Goal: Task Accomplishment & Management: Manage account settings

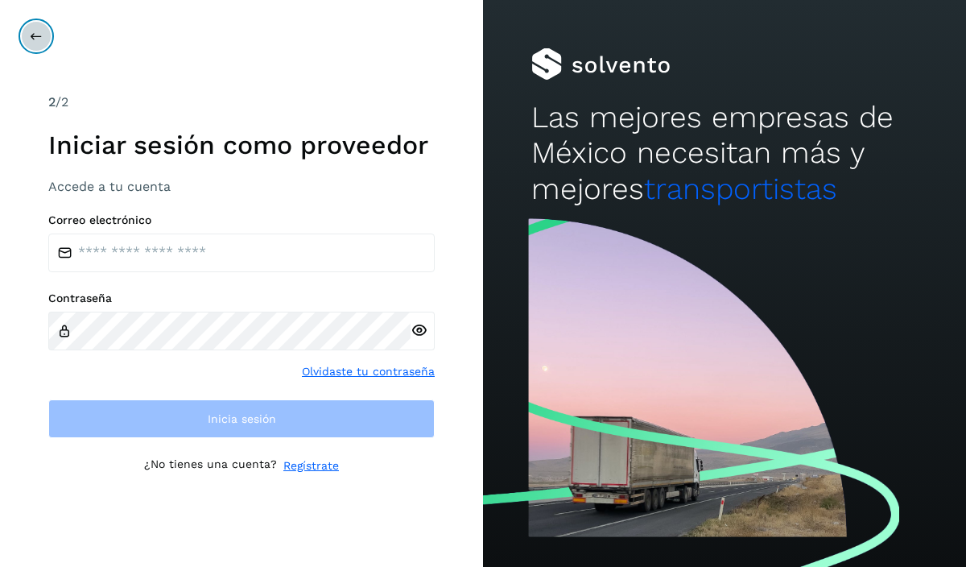
click at [43, 38] on button at bounding box center [36, 36] width 31 height 31
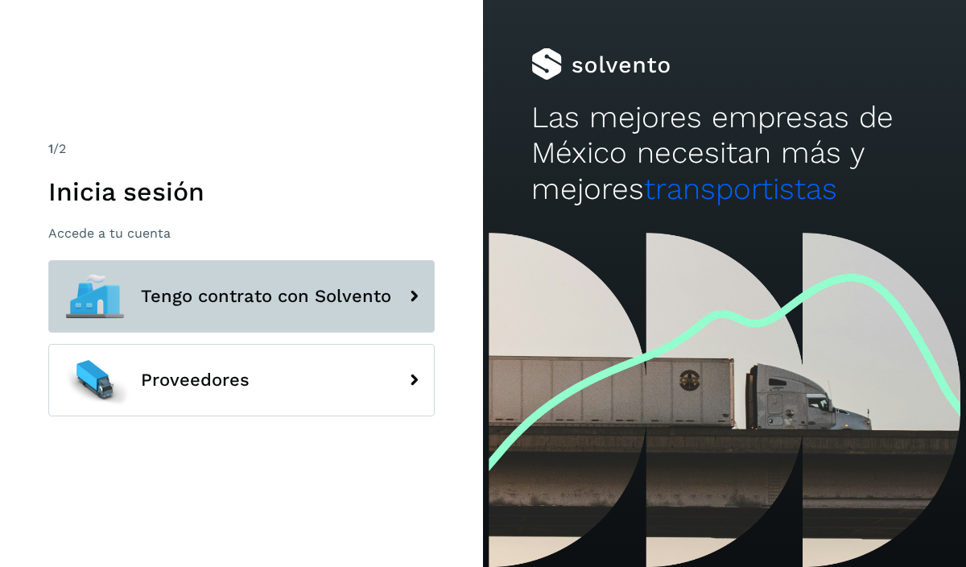
click at [221, 307] on button "Tengo contrato con Solvento" at bounding box center [241, 296] width 387 height 72
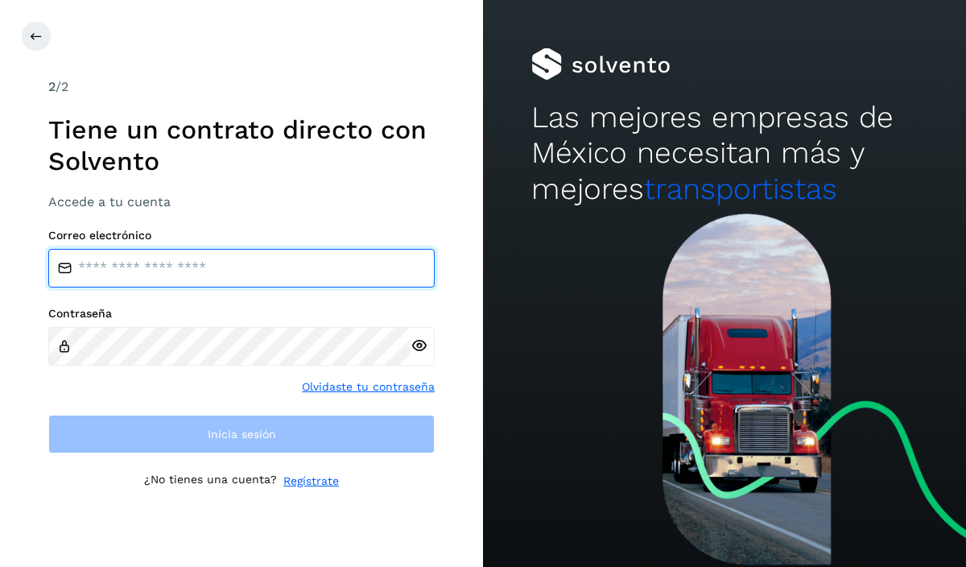
click at [198, 265] on input "email" at bounding box center [241, 268] width 387 height 39
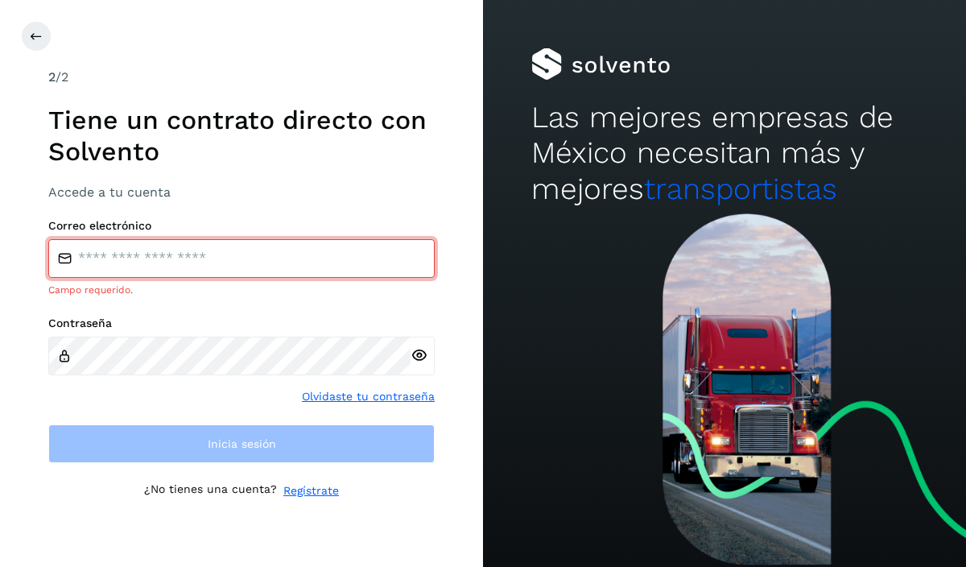
type input "**********"
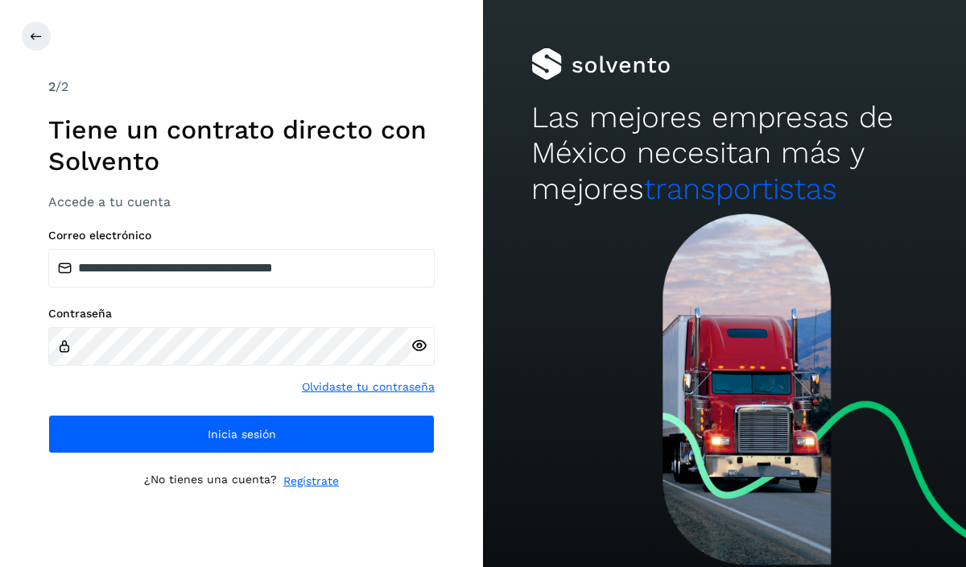
click at [444, 82] on div "**********" at bounding box center [241, 283] width 483 height 567
click at [420, 343] on icon at bounding box center [419, 345] width 17 height 17
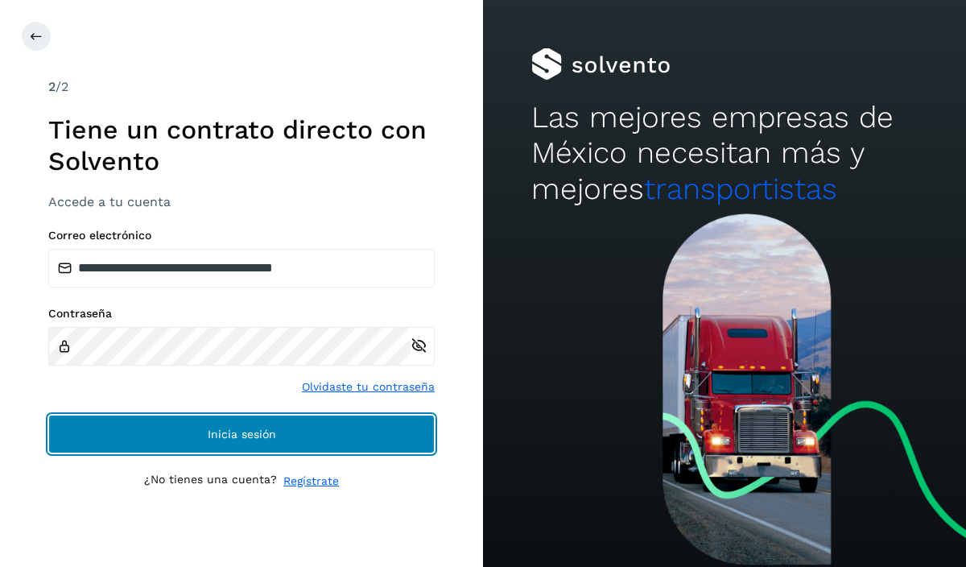
click at [188, 434] on button "Inicia sesión" at bounding box center [241, 434] width 387 height 39
click at [201, 430] on button "Inicia sesión" at bounding box center [241, 434] width 387 height 39
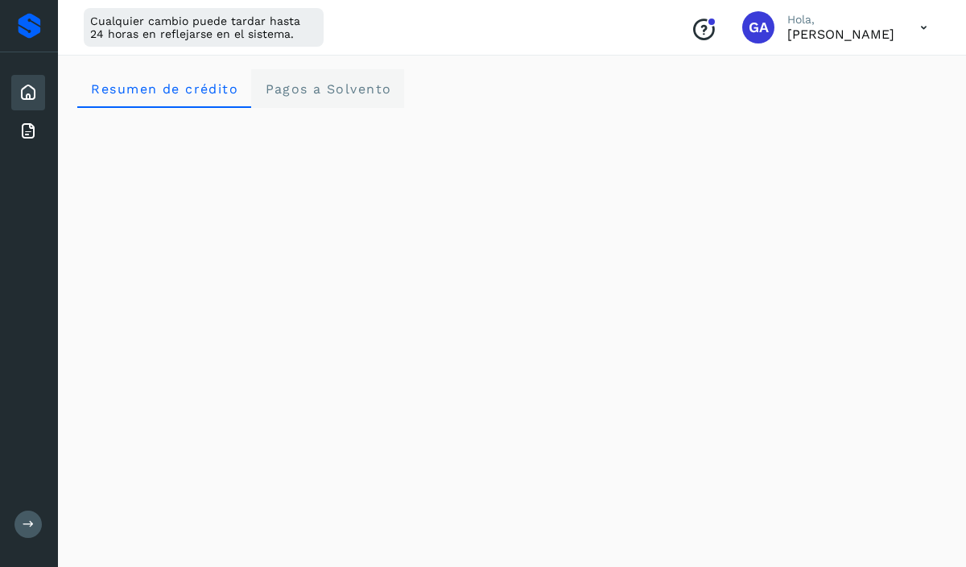
click at [371, 98] on Solvento "Pagos a Solvento" at bounding box center [327, 88] width 153 height 39
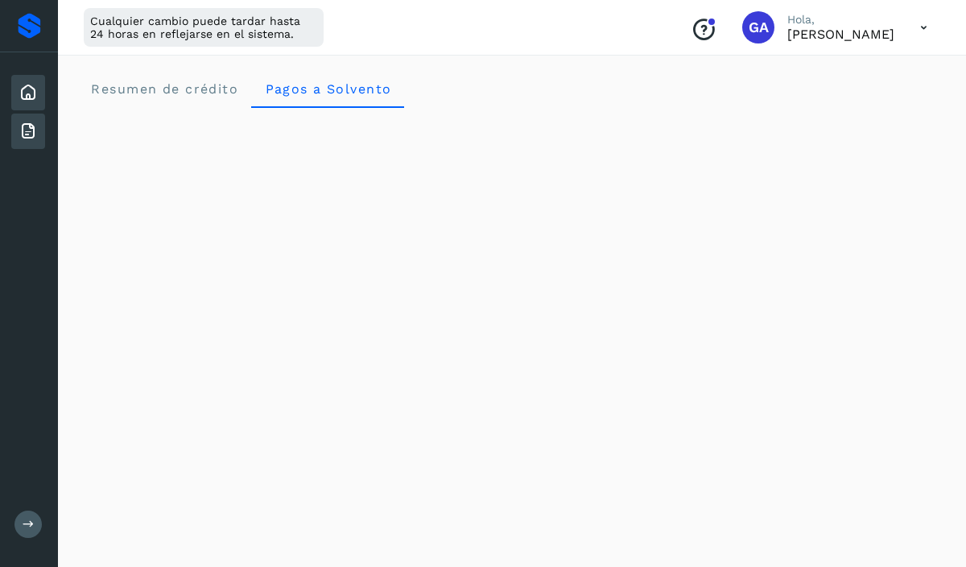
click at [23, 130] on icon at bounding box center [28, 131] width 19 height 19
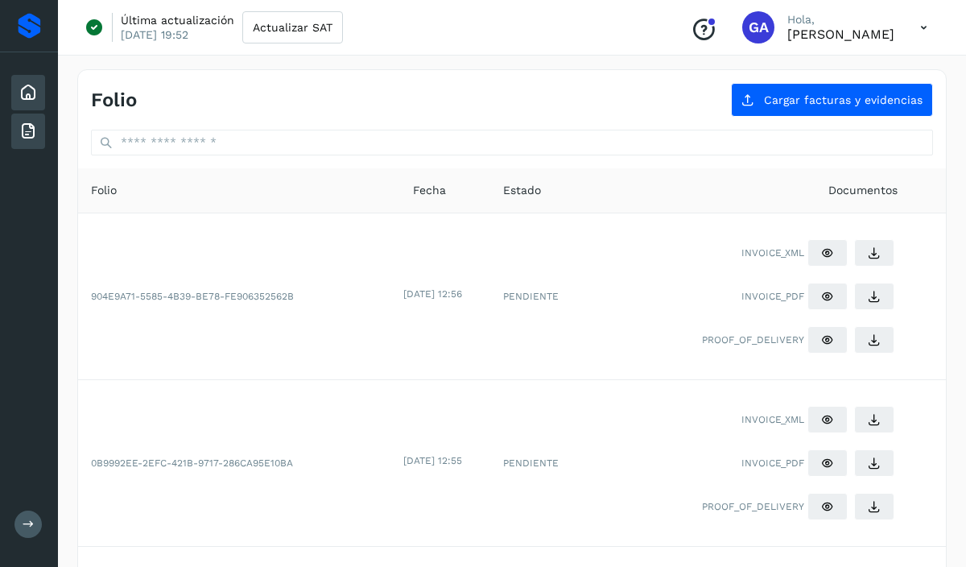
click at [30, 89] on icon at bounding box center [28, 92] width 19 height 19
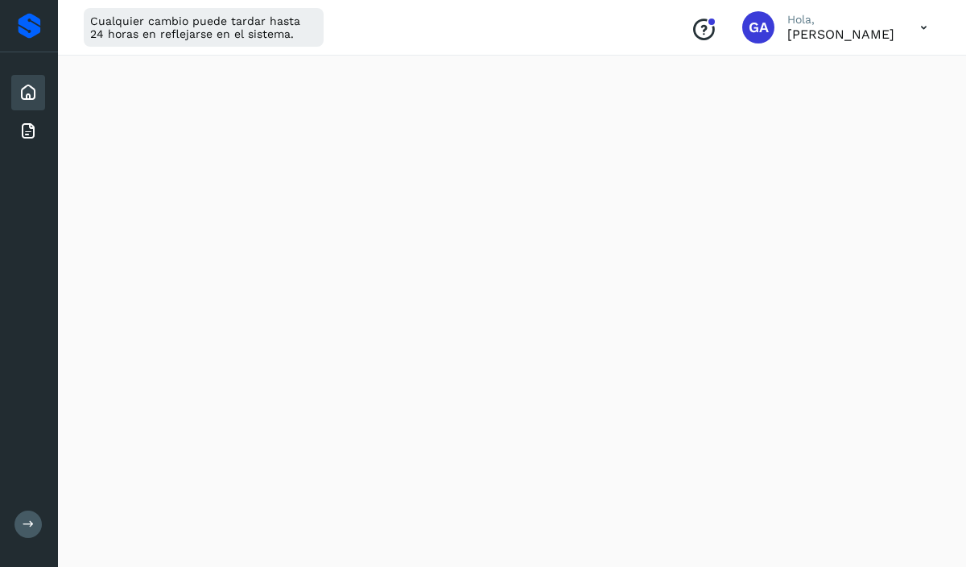
scroll to position [184, 0]
click at [28, 129] on icon at bounding box center [28, 131] width 19 height 19
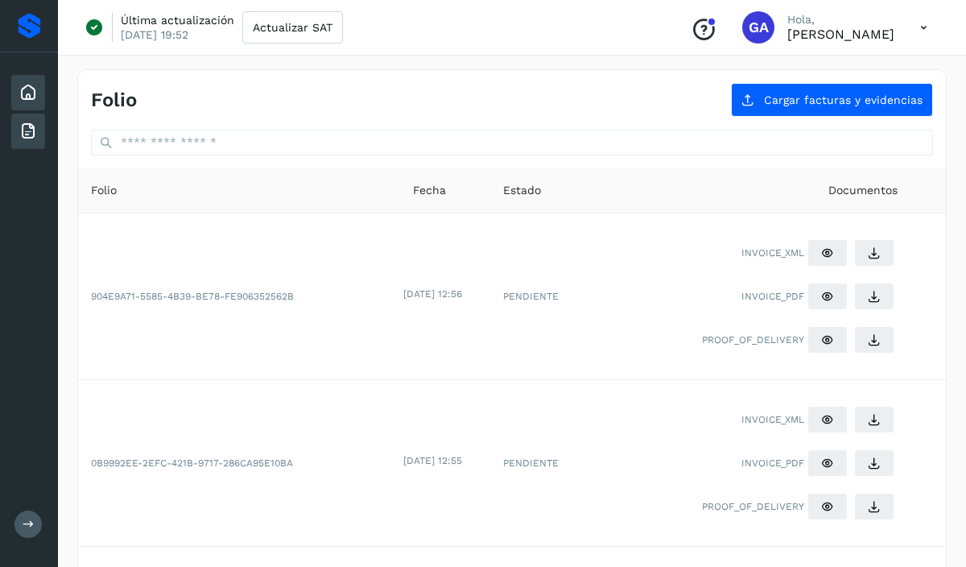
click at [28, 97] on icon at bounding box center [28, 92] width 19 height 19
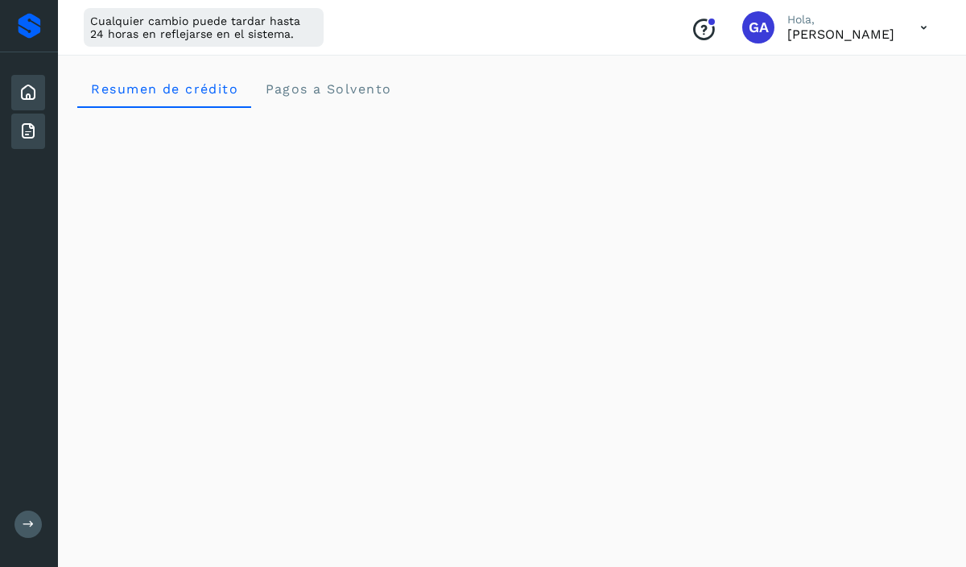
click at [32, 143] on div "Facturas" at bounding box center [28, 131] width 34 height 35
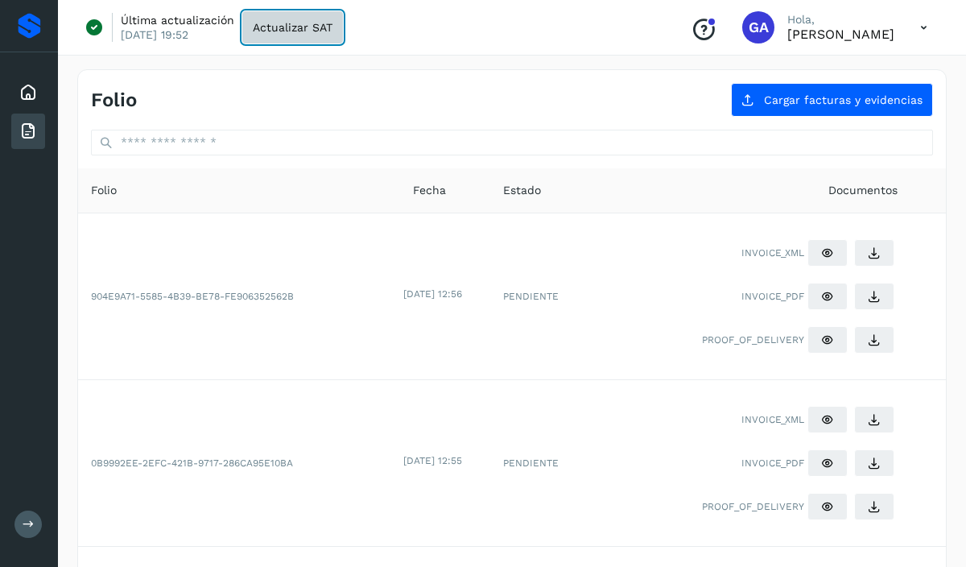
click at [295, 23] on span "Actualizar SAT" at bounding box center [293, 27] width 80 height 11
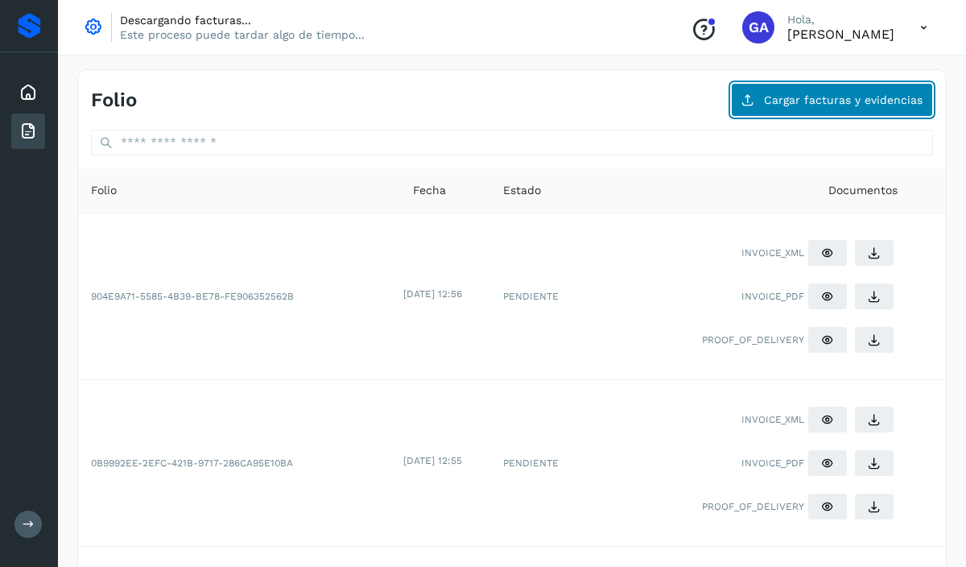
click at [848, 105] on span "Cargar facturas y evidencias" at bounding box center [843, 99] width 159 height 11
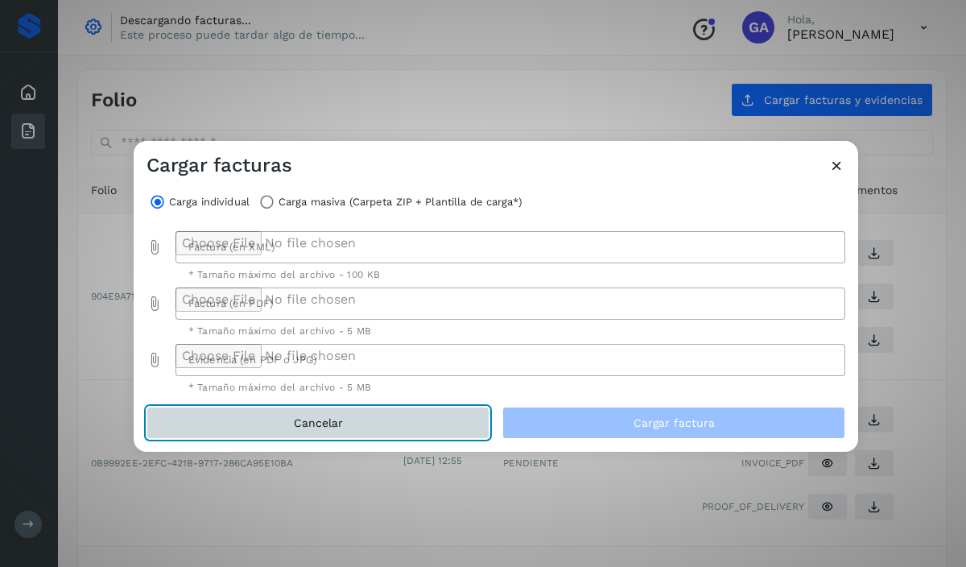
click at [331, 432] on button "Cancelar" at bounding box center [318, 423] width 343 height 32
